Goal: Obtain resource: Obtain resource

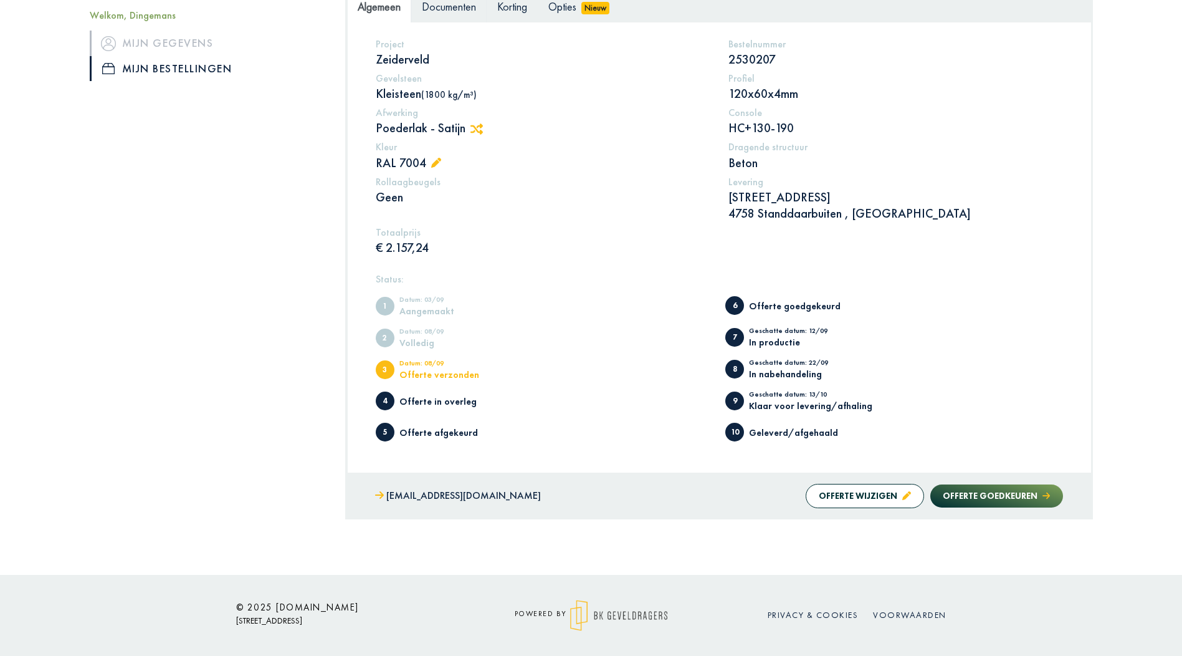
click at [442, 9] on span "Documenten" at bounding box center [449, 6] width 54 height 14
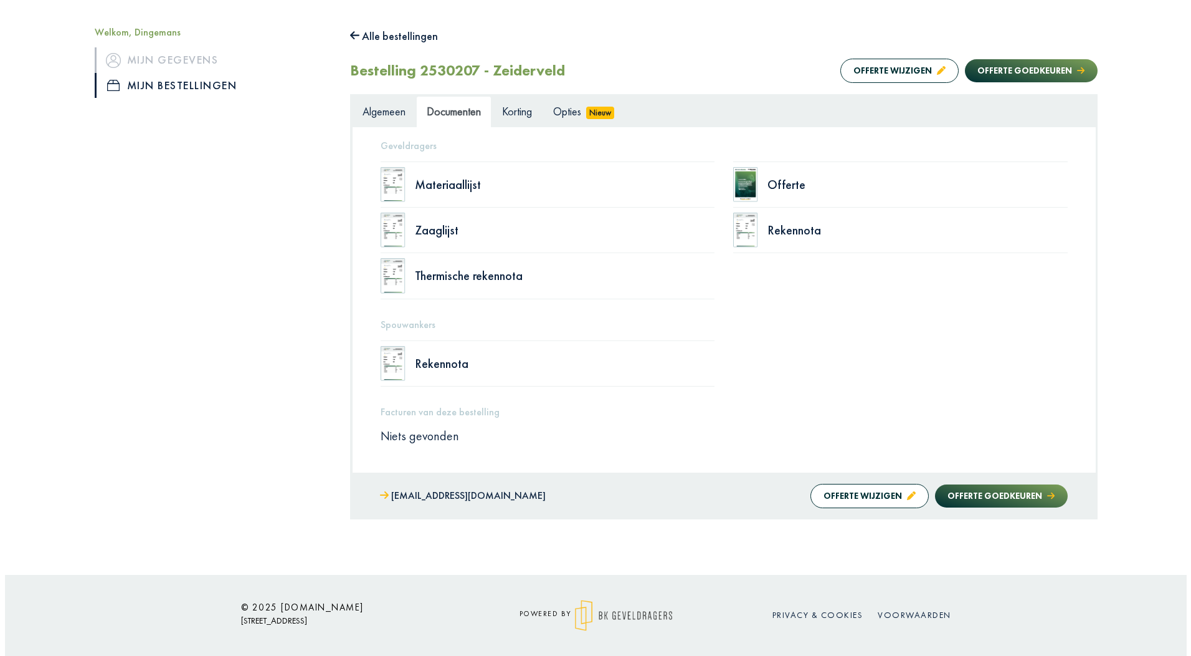
scroll to position [135, 0]
click at [766, 189] on div "Offerte" at bounding box center [913, 184] width 300 height 12
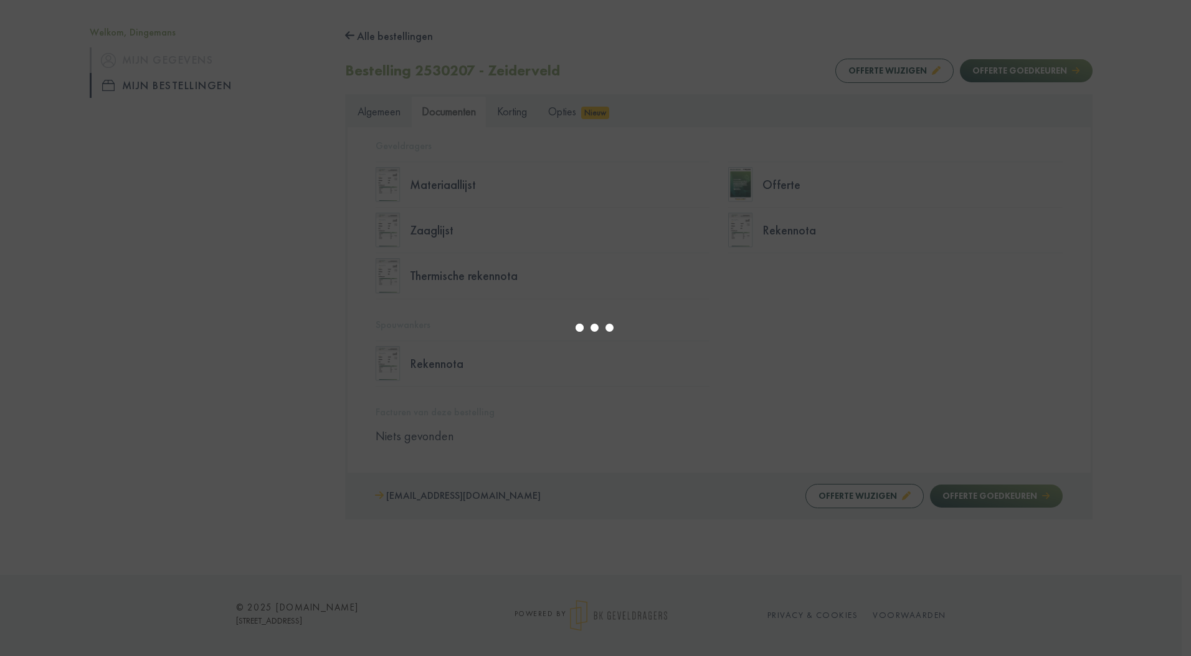
type input "*"
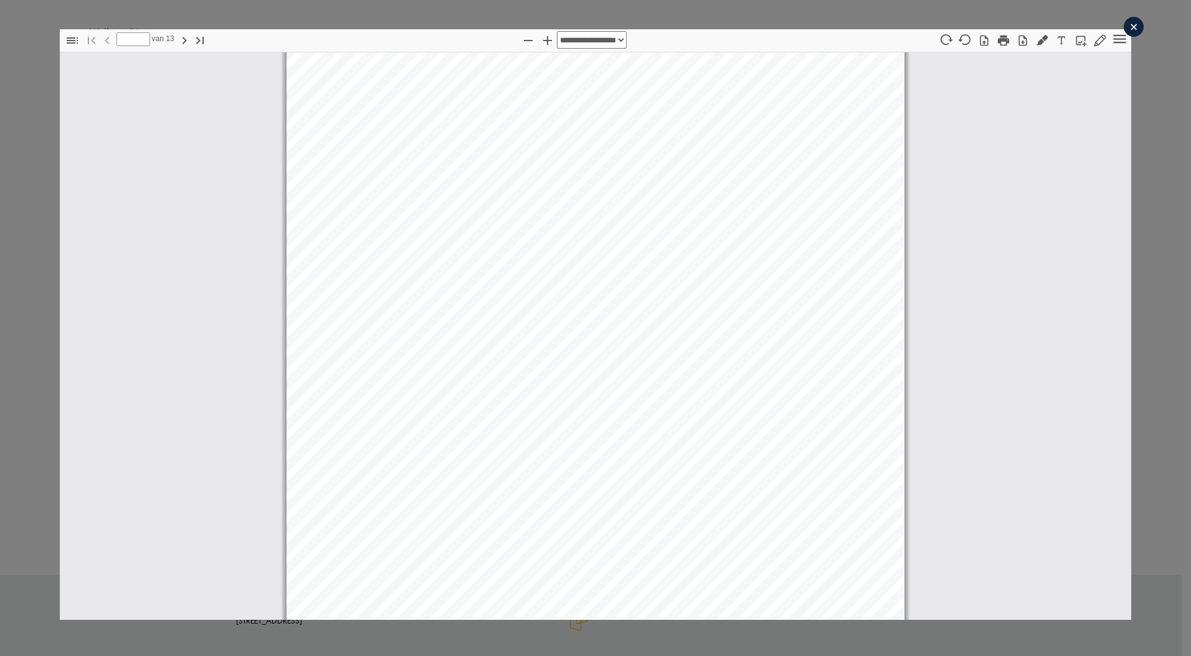
select select "****"
type input "*"
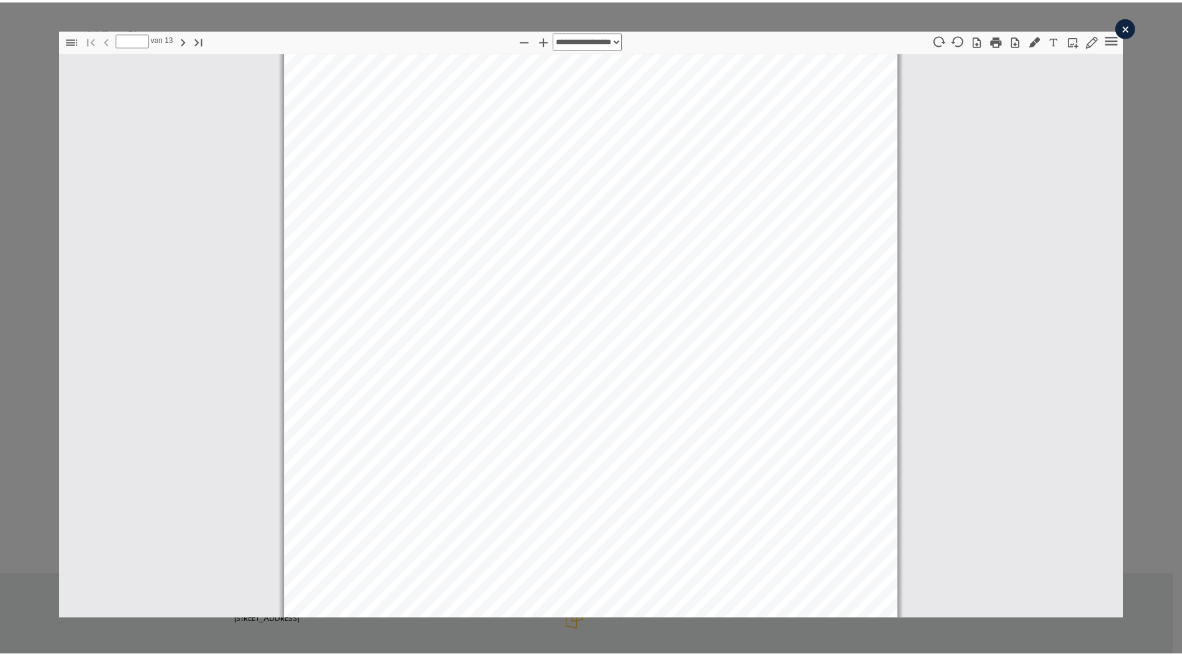
scroll to position [0, 0]
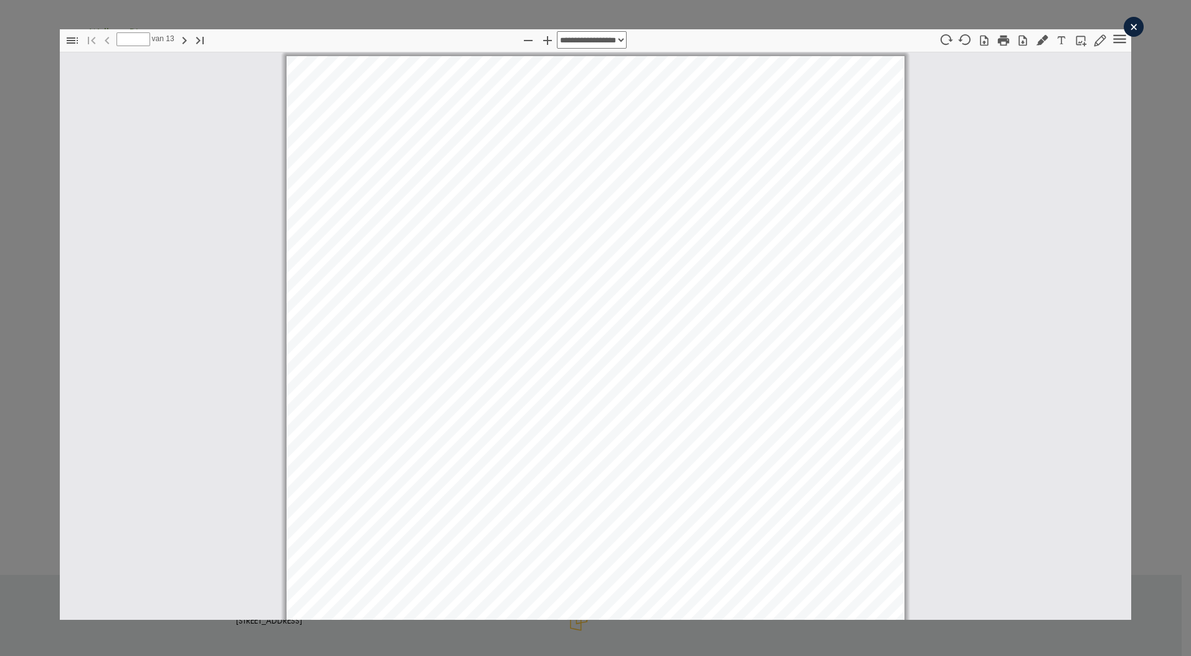
click at [1124, 26] on div "×" at bounding box center [1134, 27] width 20 height 20
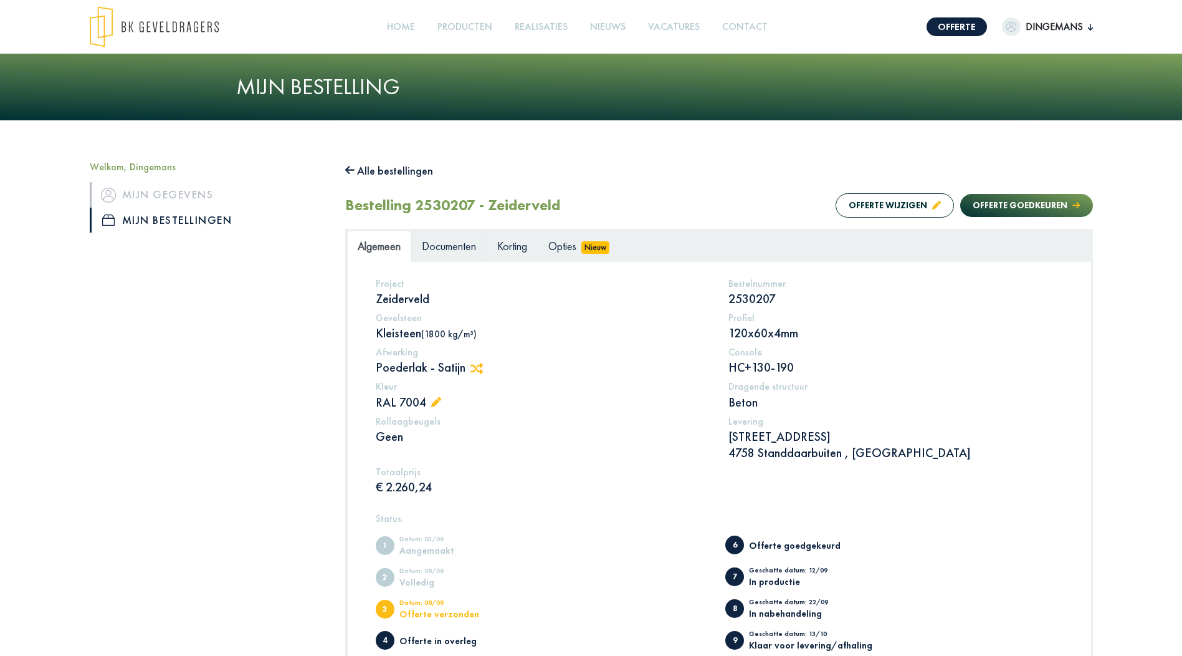
click at [466, 255] on link "Documenten" at bounding box center [448, 246] width 75 height 31
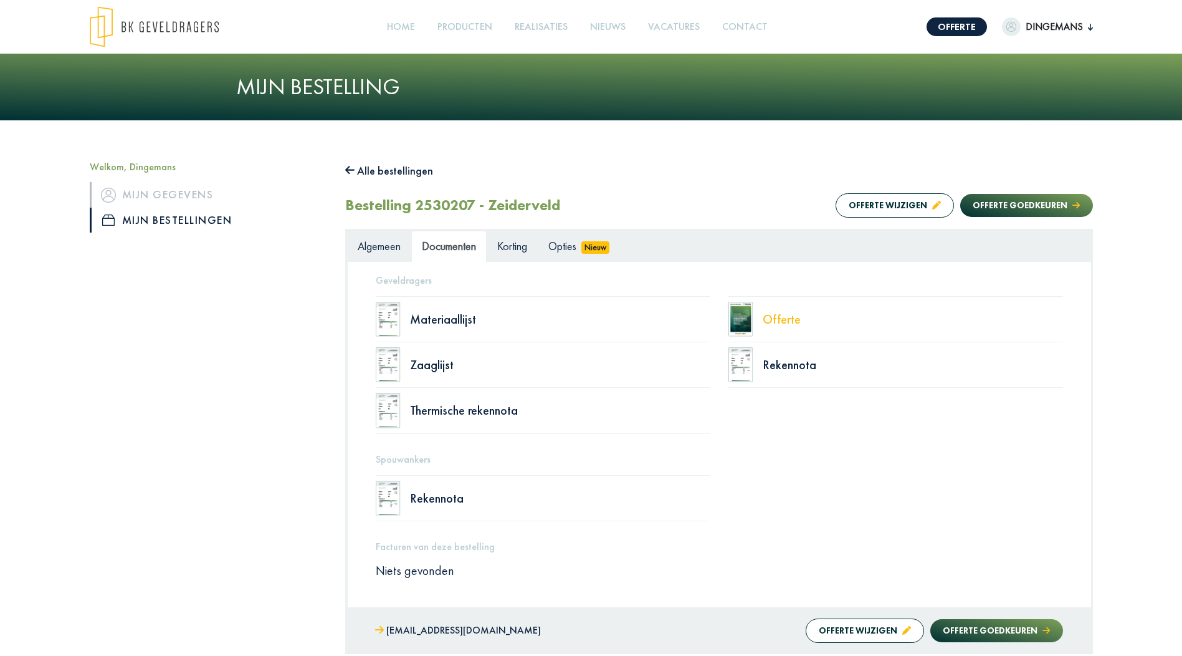
click at [794, 320] on div "Offerte" at bounding box center [913, 319] width 300 height 12
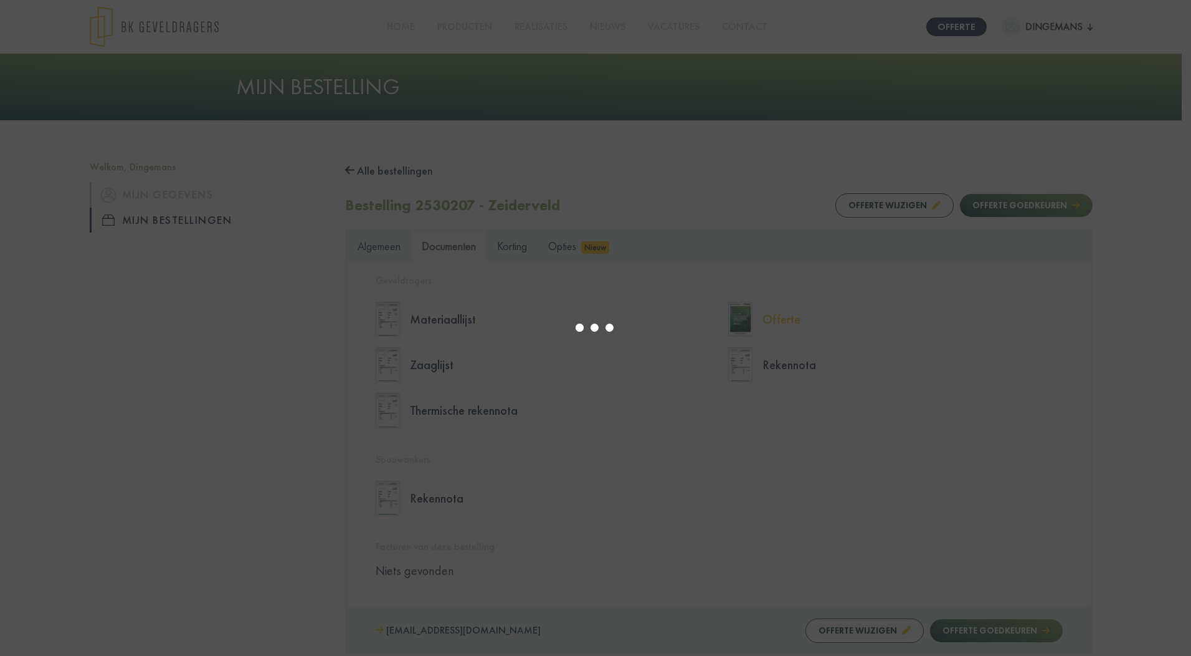
select select "****"
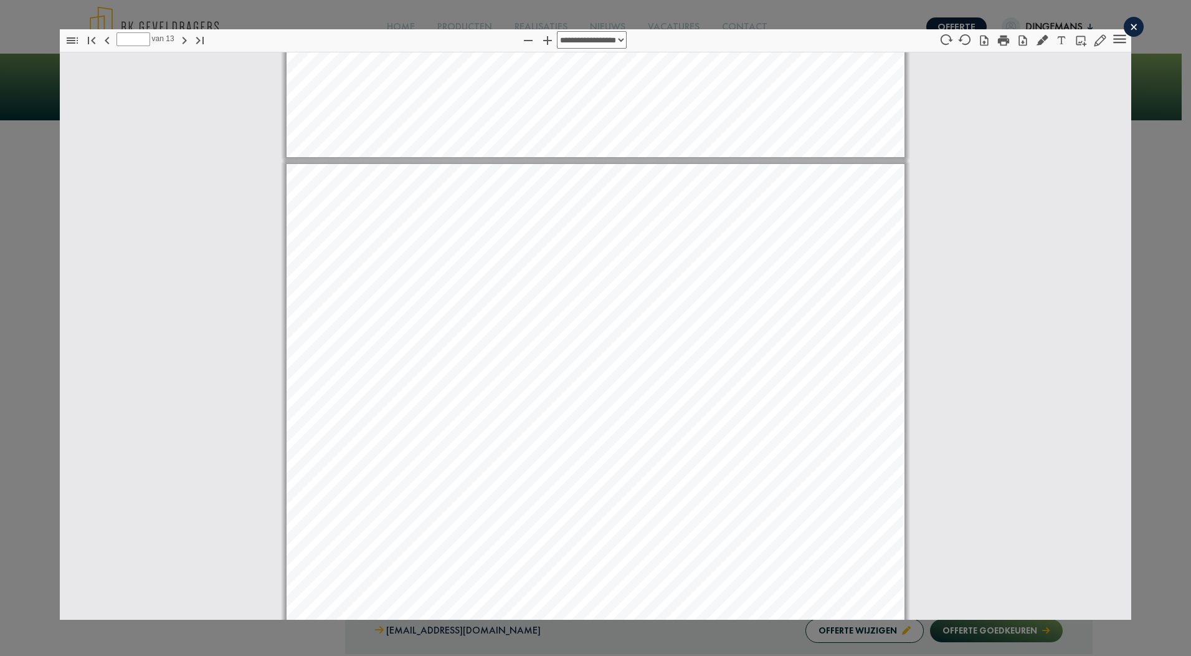
scroll to position [7743, 0]
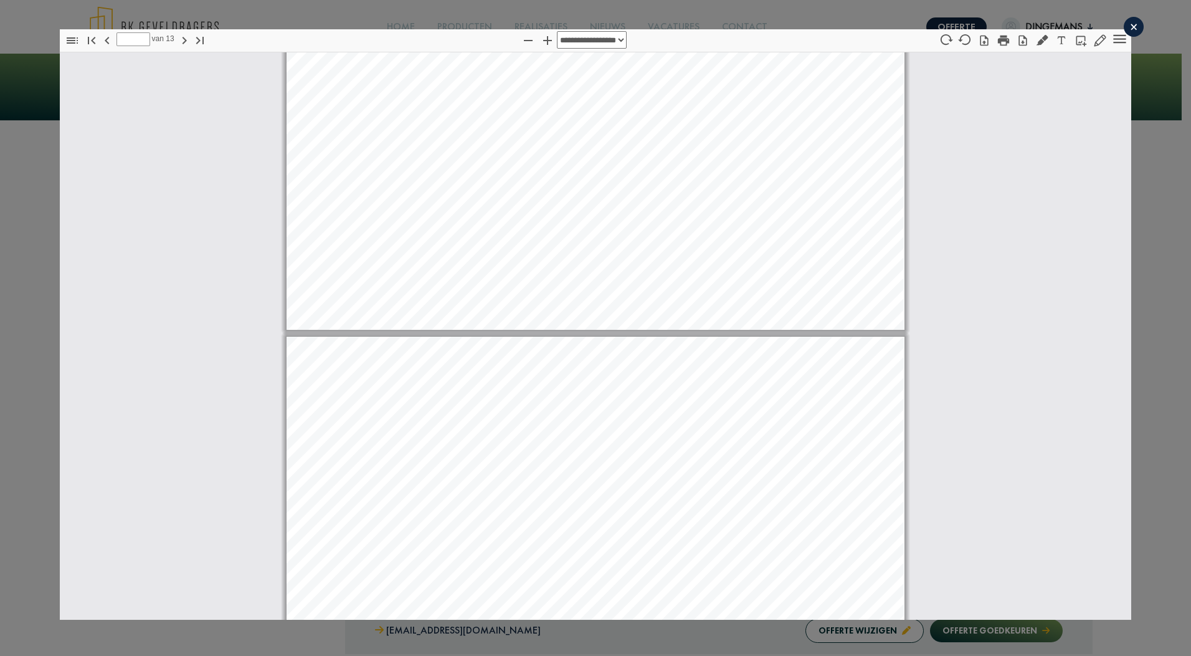
type input "*"
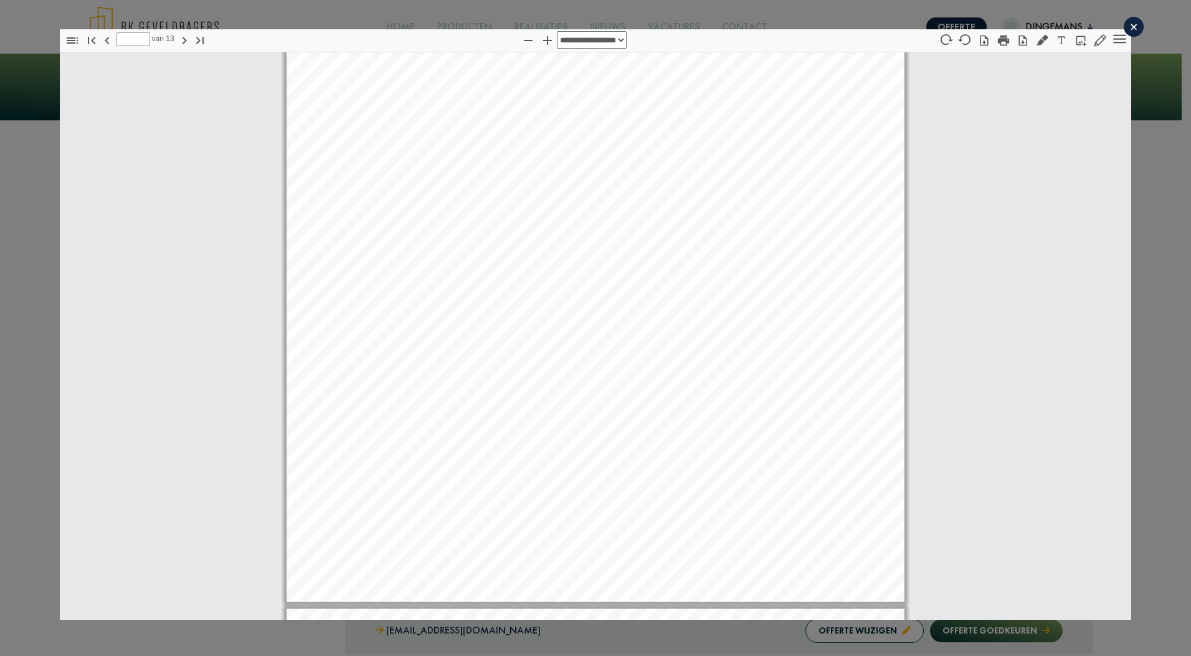
scroll to position [6559, 0]
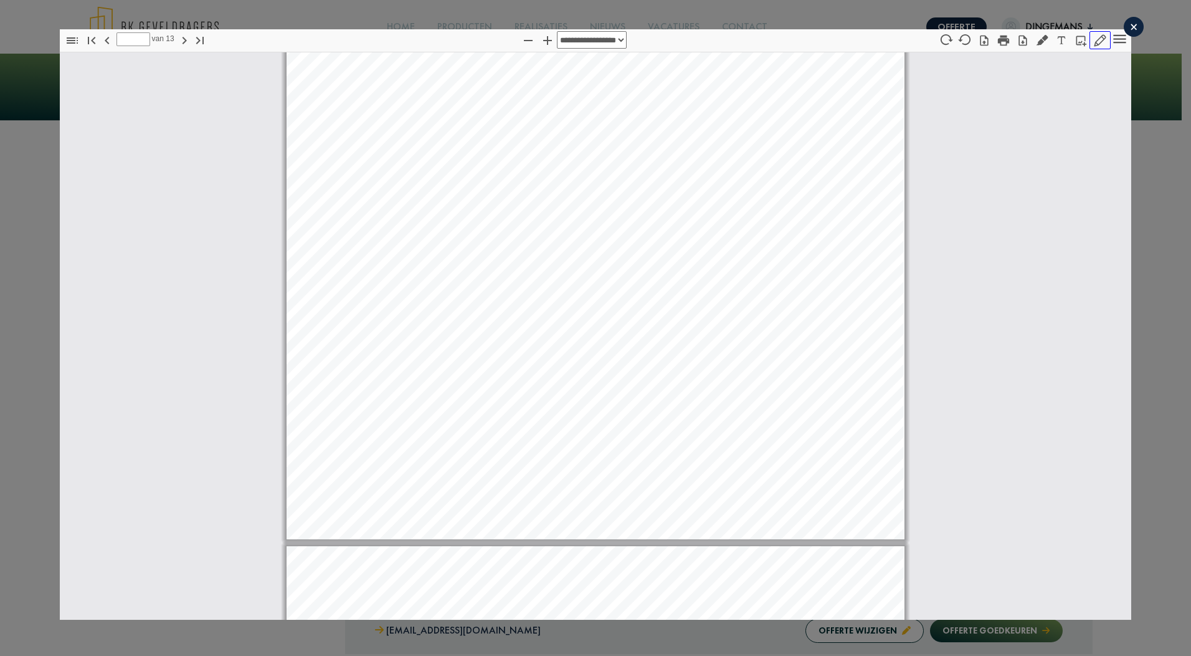
click at [1095, 37] on icon "button" at bounding box center [1100, 40] width 12 height 12
click at [1094, 42] on icon "button" at bounding box center [1100, 40] width 12 height 12
click at [1094, 37] on icon "button" at bounding box center [1100, 40] width 12 height 12
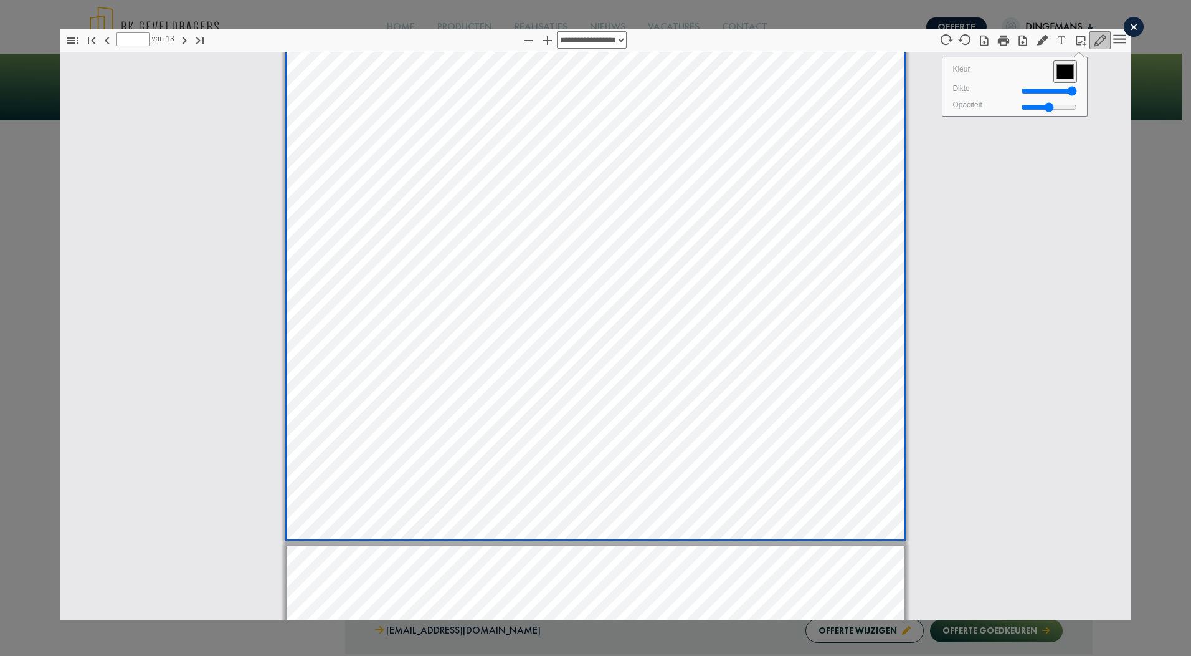
click at [1054, 69] on input "*******" at bounding box center [1066, 71] width 24 height 22
type input "*******"
drag, startPoint x: 1098, startPoint y: 35, endPoint x: 1062, endPoint y: 59, distance: 42.7
click at [1098, 35] on icon "button" at bounding box center [1100, 40] width 12 height 12
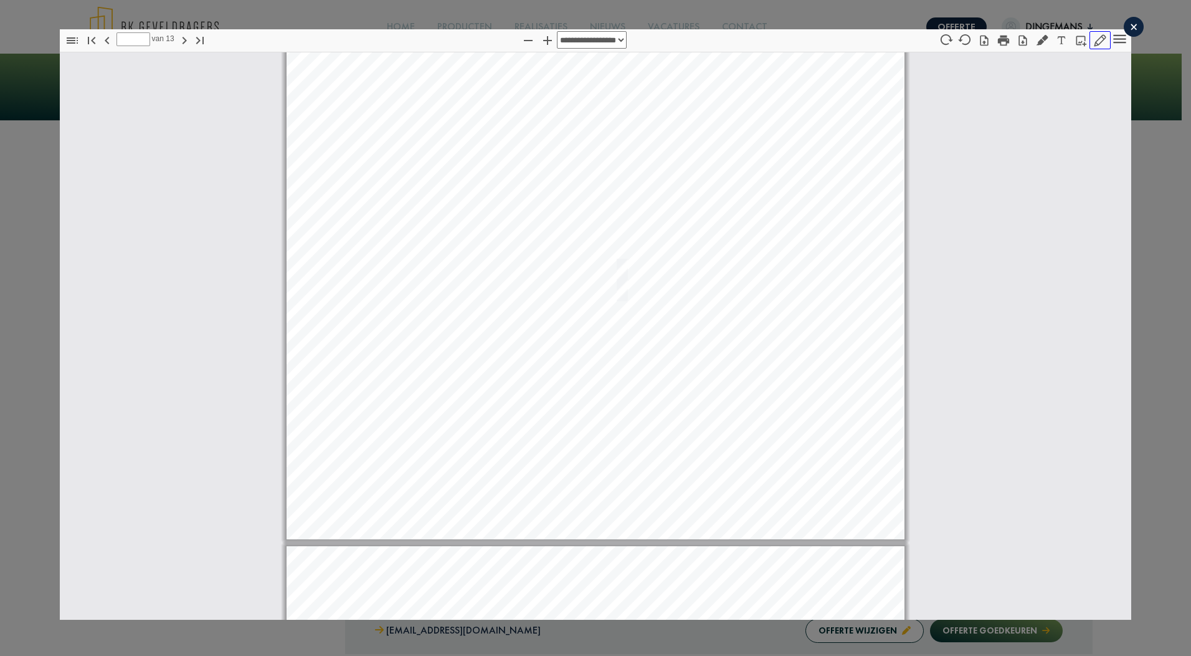
drag, startPoint x: 1094, startPoint y: 42, endPoint x: 1053, endPoint y: 77, distance: 53.9
click at [1094, 42] on icon "button" at bounding box center [1100, 40] width 12 height 12
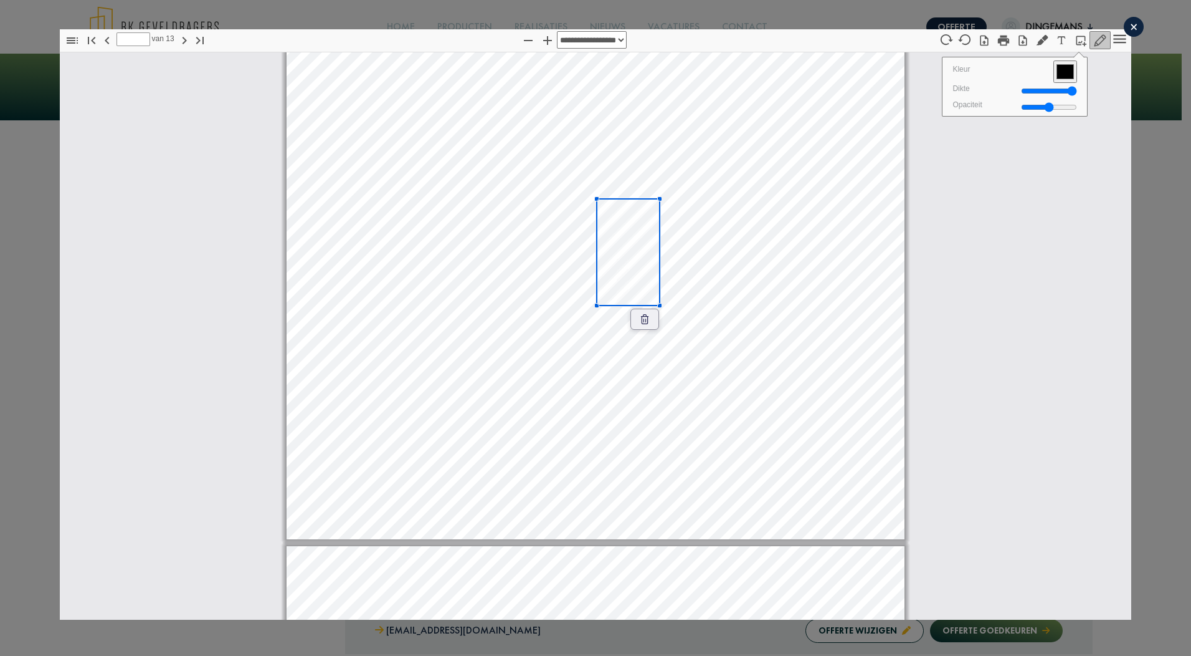
drag, startPoint x: 1094, startPoint y: 42, endPoint x: 941, endPoint y: 115, distance: 169.2
click at [1095, 42] on icon "button" at bounding box center [1101, 40] width 12 height 12
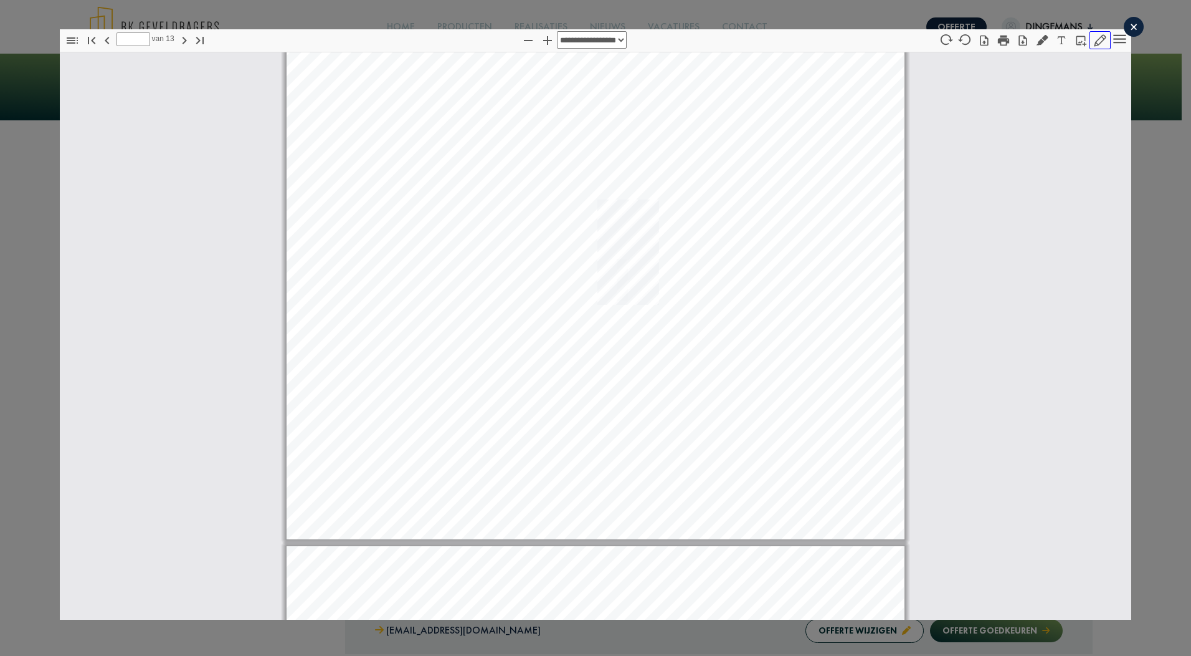
drag, startPoint x: 1099, startPoint y: 42, endPoint x: 924, endPoint y: 91, distance: 181.3
click at [1094, 42] on button "button" at bounding box center [1100, 40] width 21 height 18
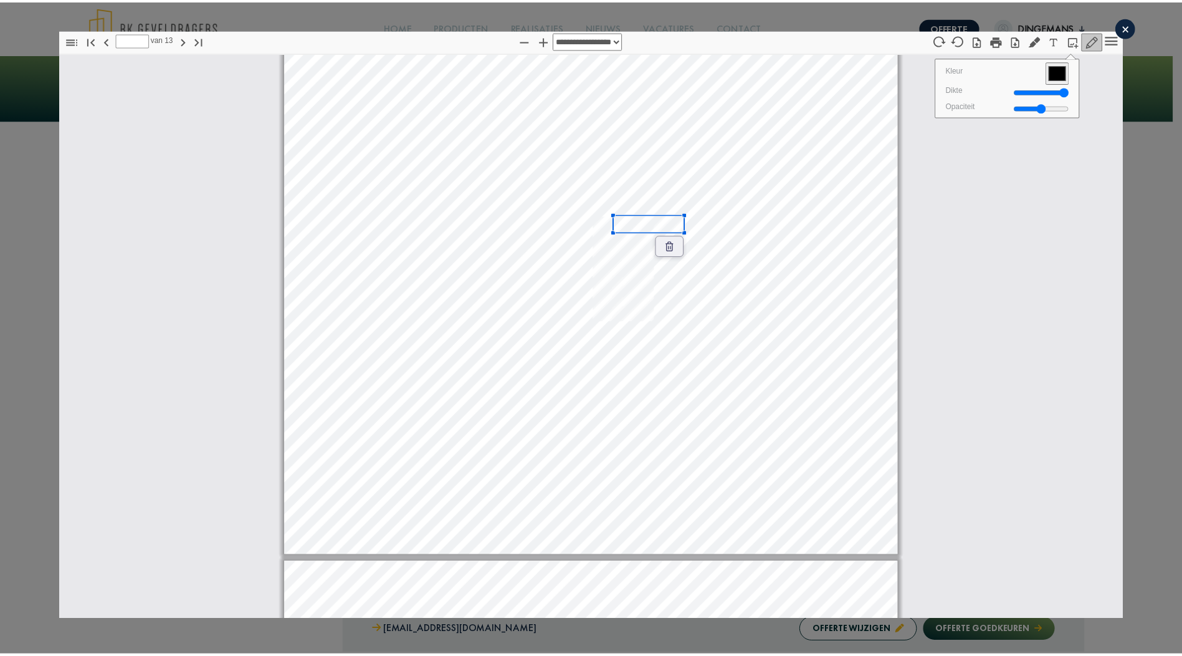
scroll to position [6496, 0]
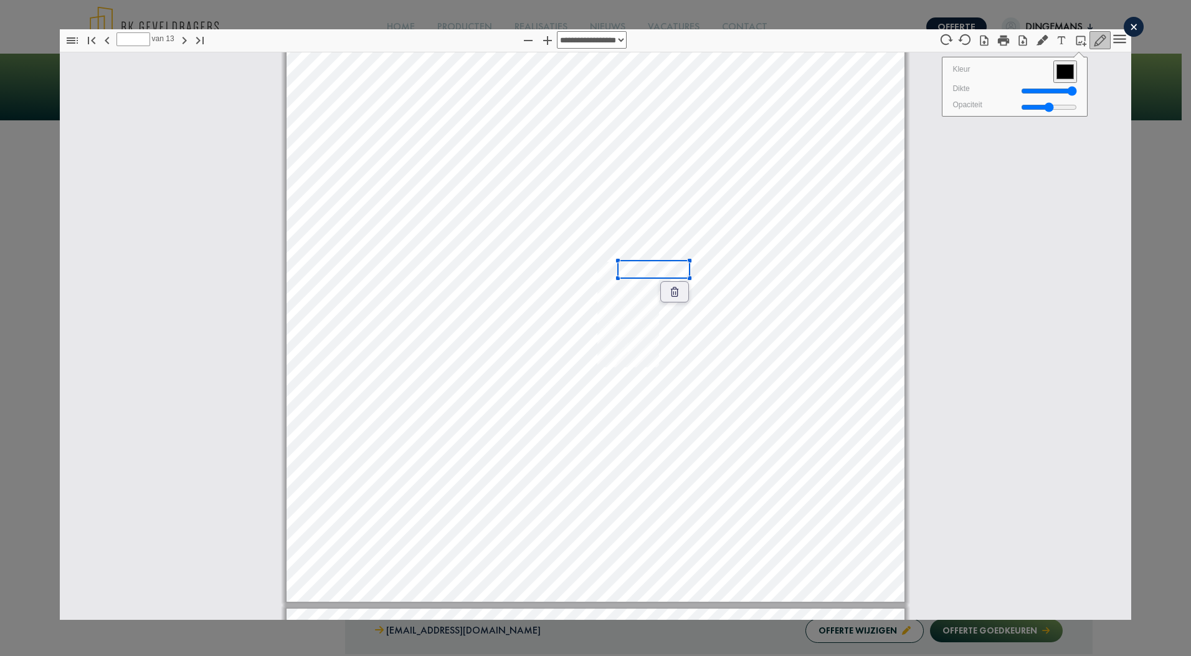
click at [1127, 26] on div "×" at bounding box center [1134, 27] width 20 height 20
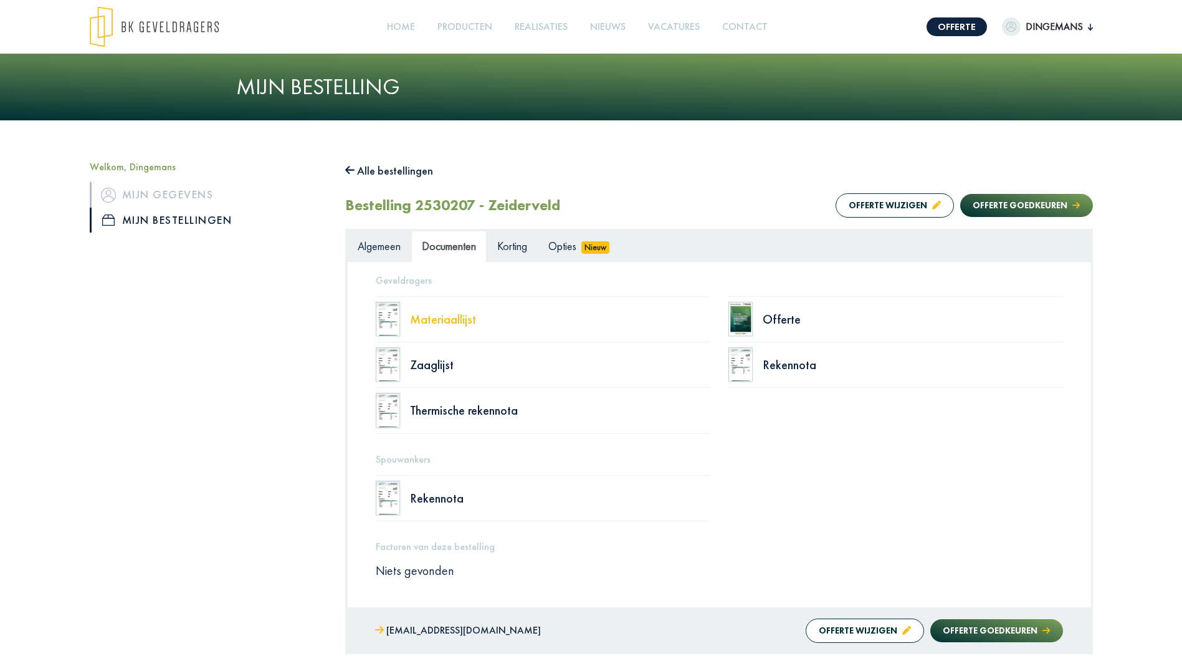
click at [427, 323] on div "Materiaallijst" at bounding box center [560, 319] width 300 height 12
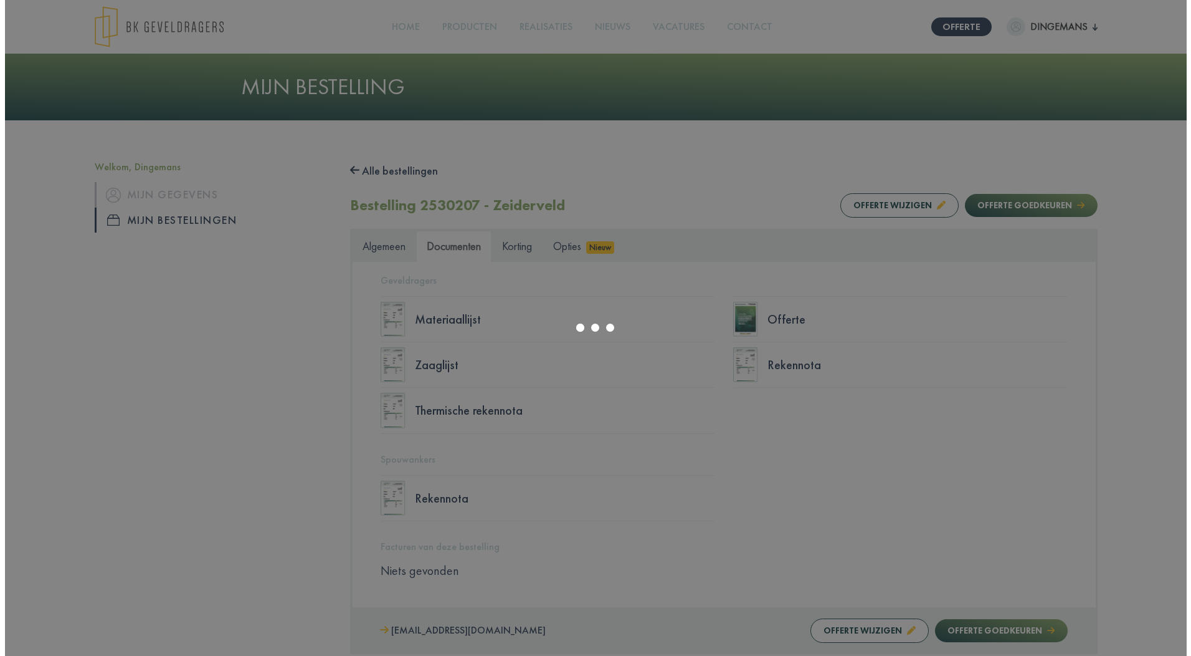
scroll to position [62, 0]
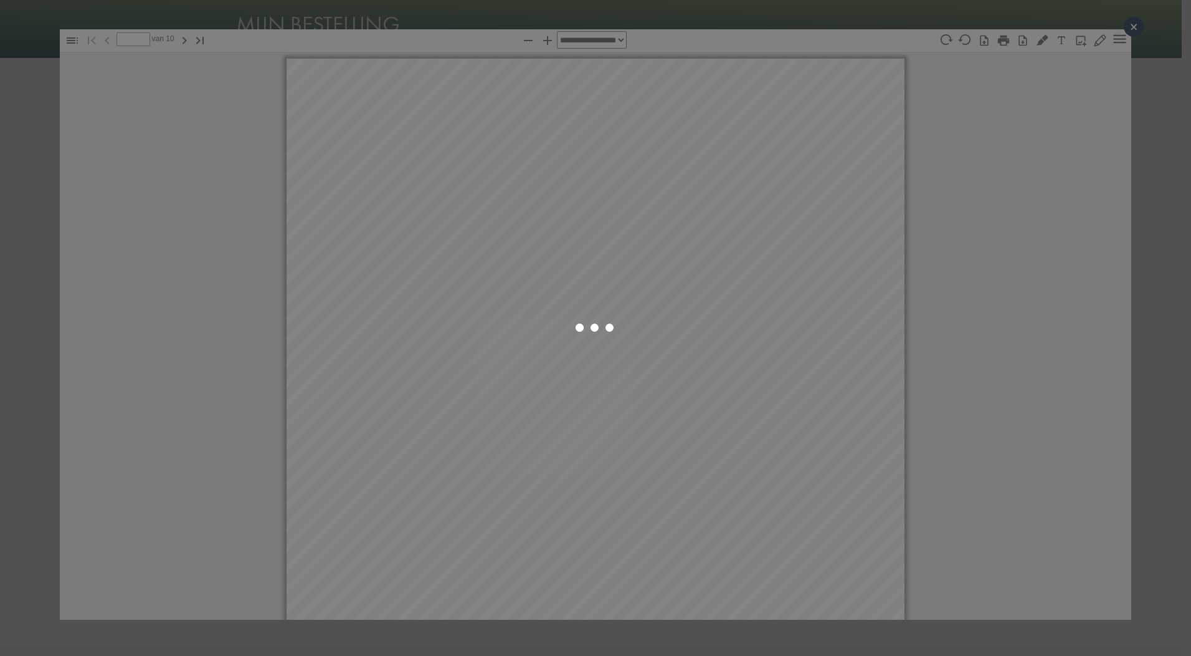
select select "****"
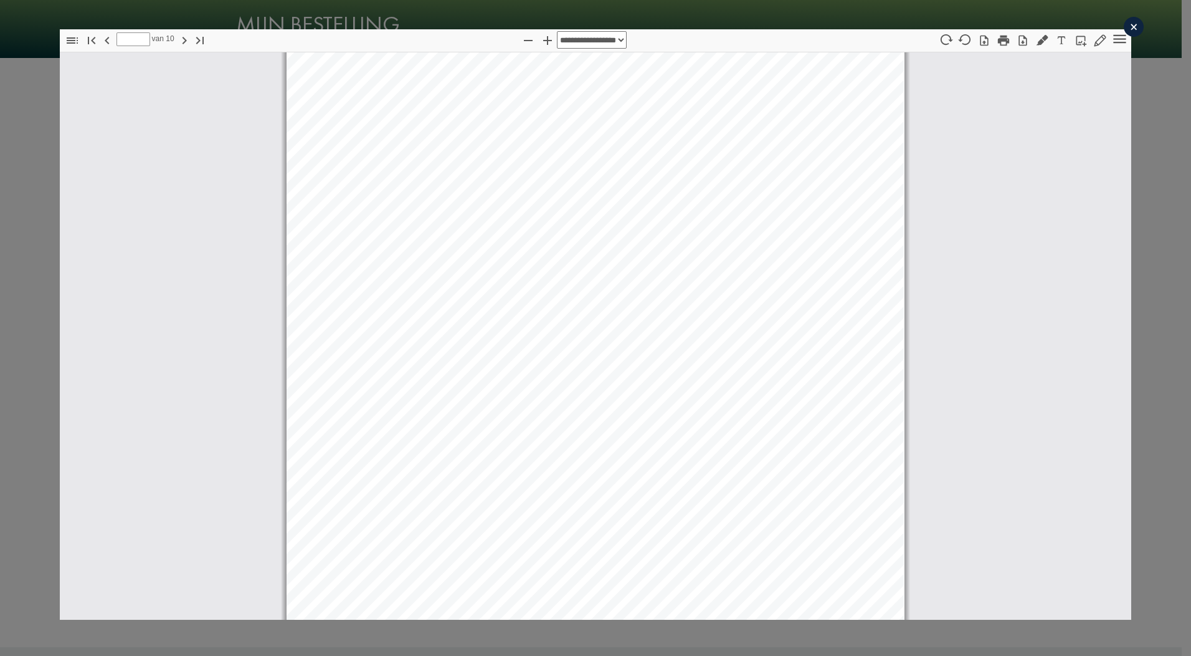
scroll to position [879, 0]
type input "*"
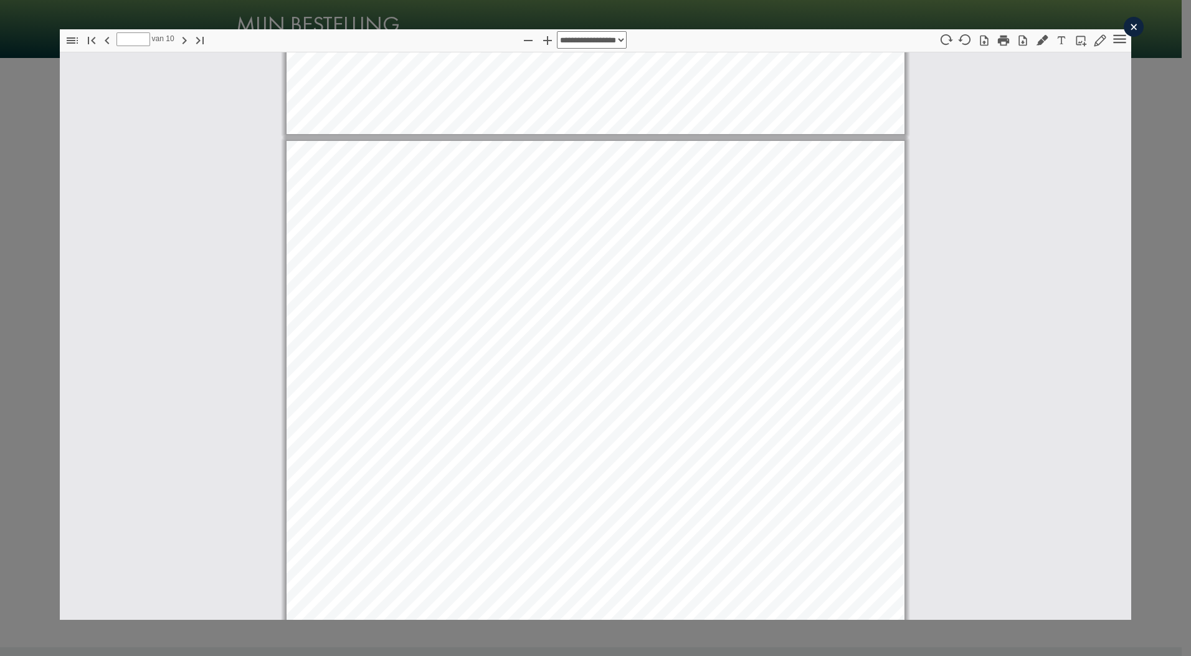
scroll to position [3122, 0]
